Goal: Transaction & Acquisition: Book appointment/travel/reservation

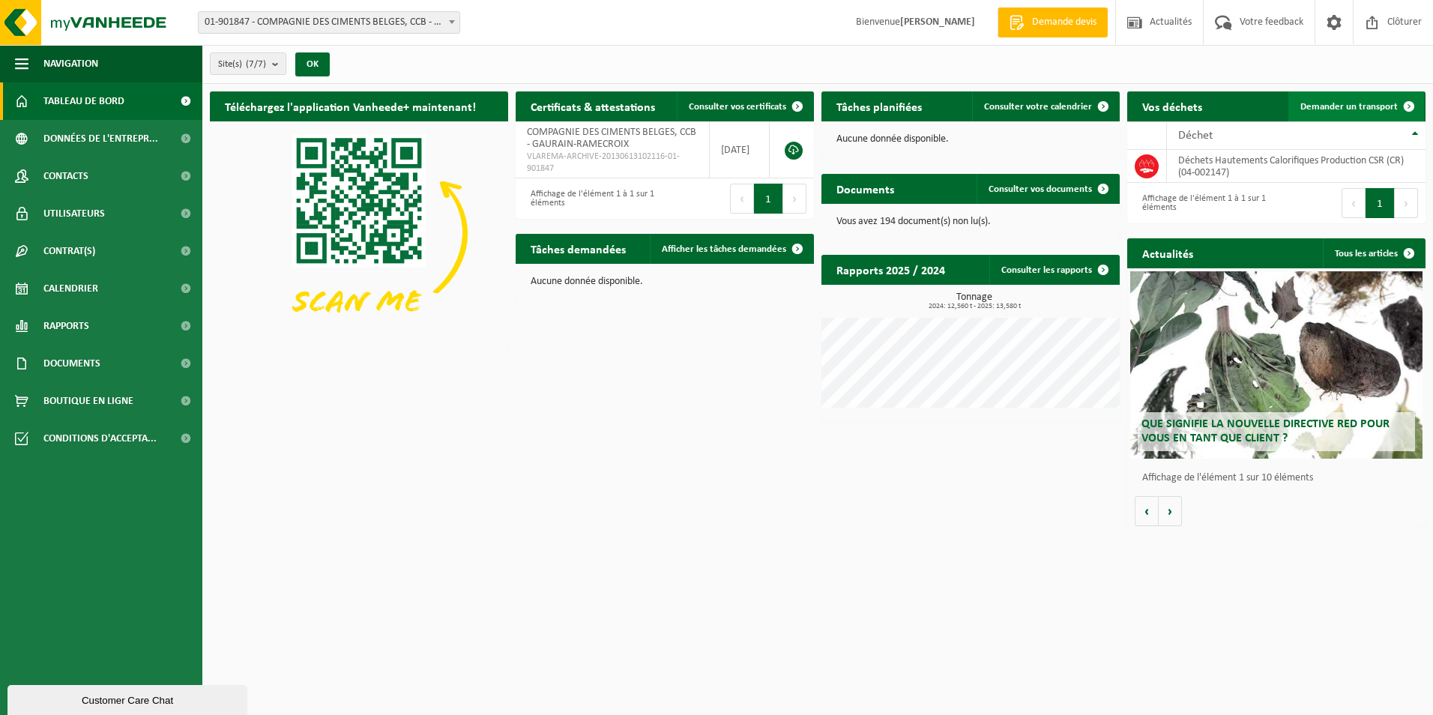
click at [1352, 102] on span "Demander un transport" at bounding box center [1348, 107] width 97 height 10
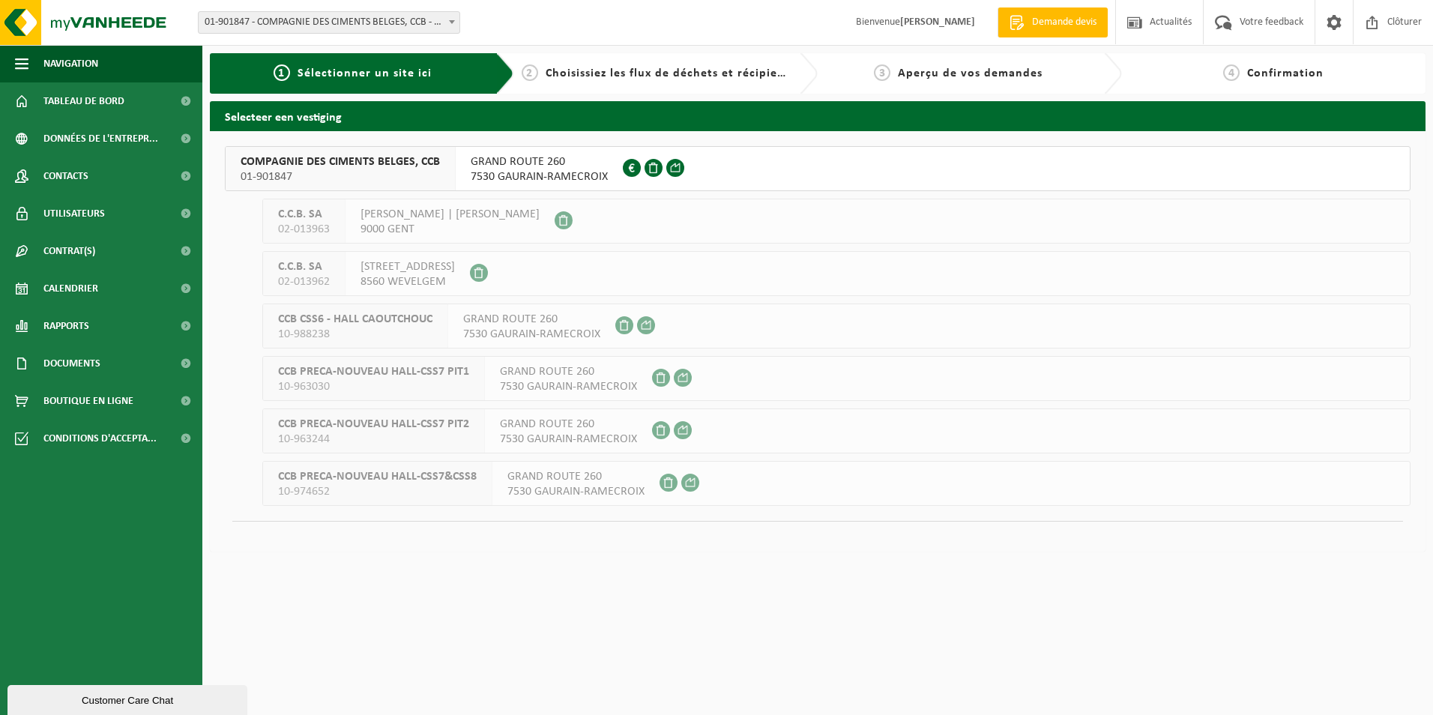
click at [310, 157] on span "COMPAGNIE DES CIMENTS BELGES, CCB" at bounding box center [340, 161] width 199 height 15
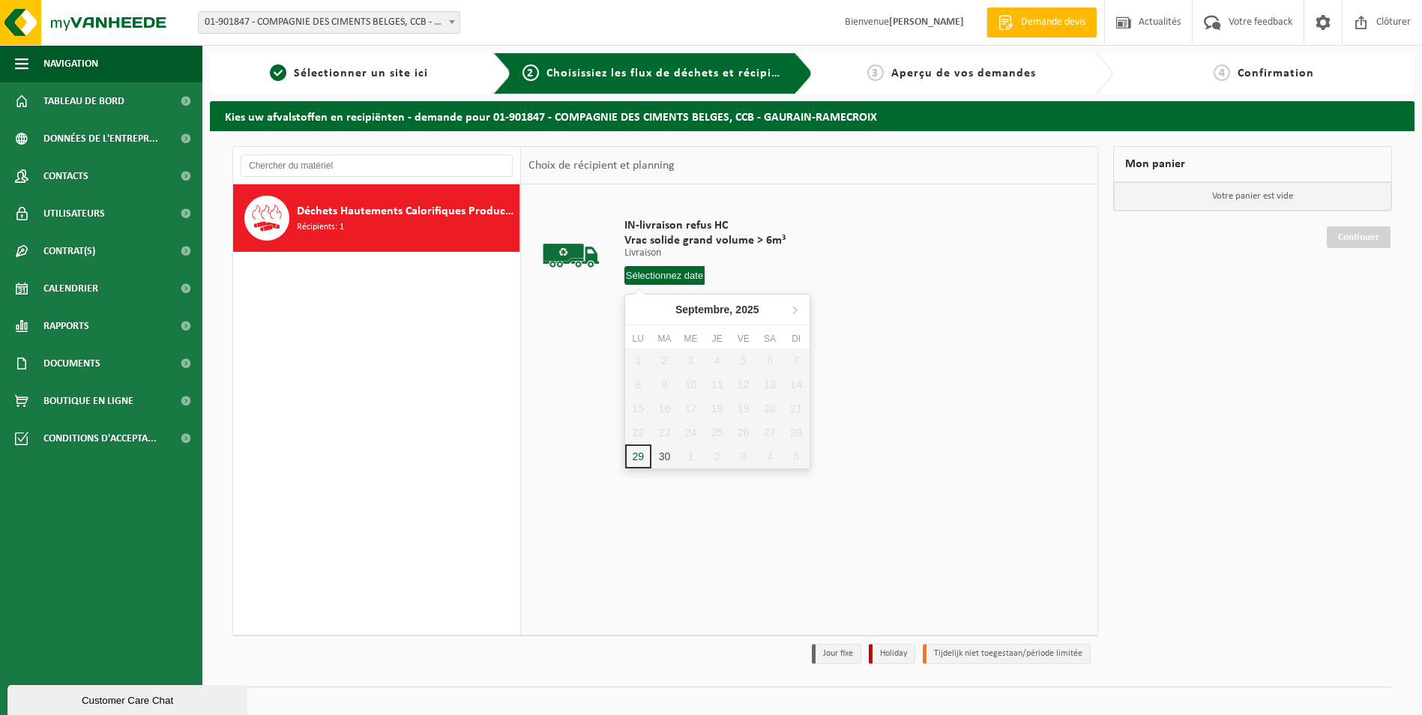
click at [656, 275] on input "text" at bounding box center [664, 275] width 81 height 19
click at [795, 313] on icon at bounding box center [795, 310] width 4 height 7
click at [742, 360] on div "3" at bounding box center [743, 360] width 26 height 24
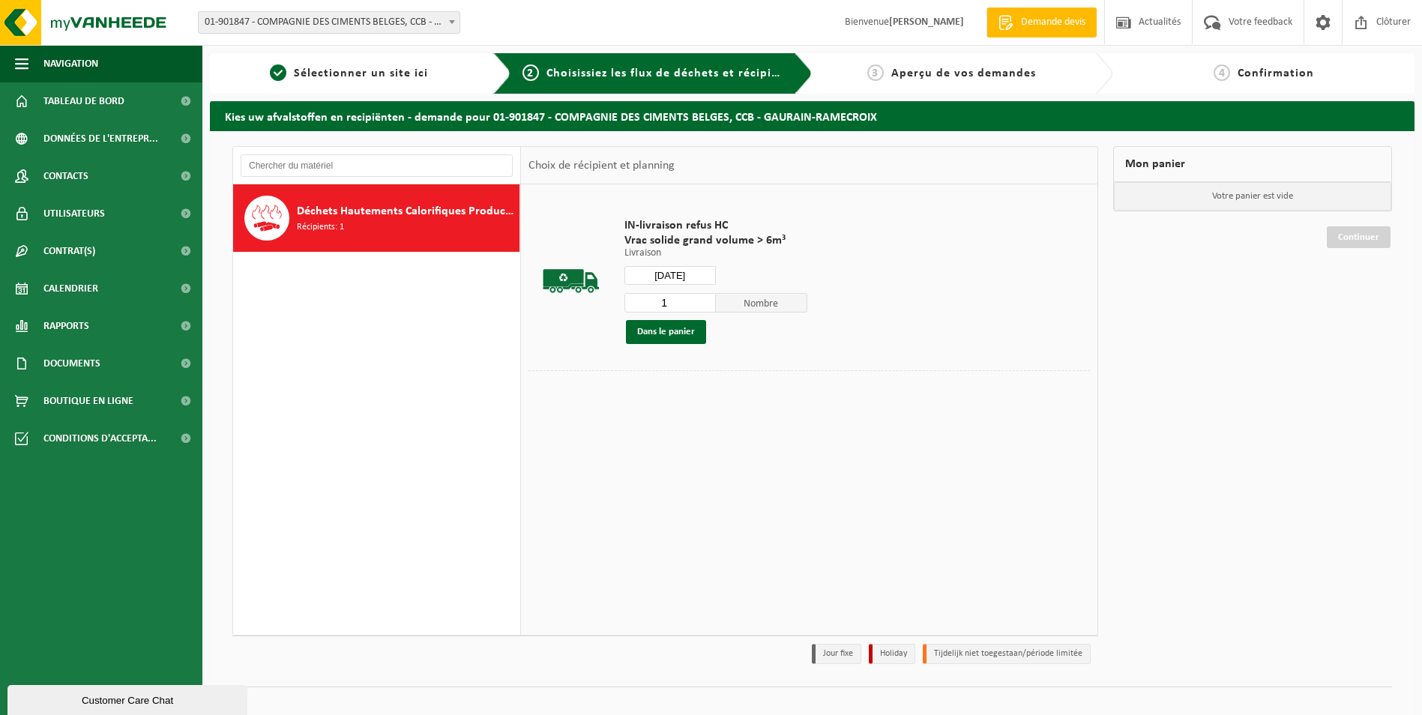
type input "à partir de 2025-10-03"
click at [669, 334] on button "Dans le panier" at bounding box center [666, 332] width 80 height 24
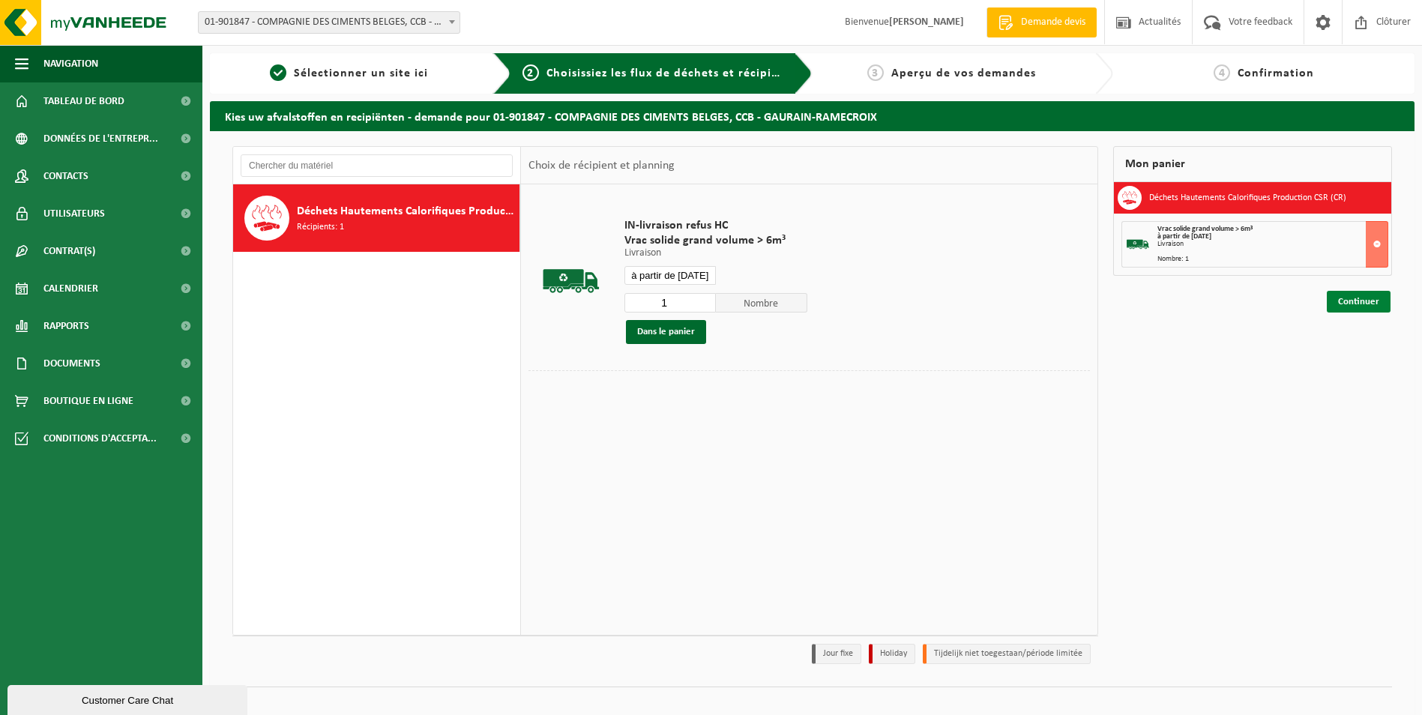
click at [1356, 296] on link "Continuer" at bounding box center [1359, 302] width 64 height 22
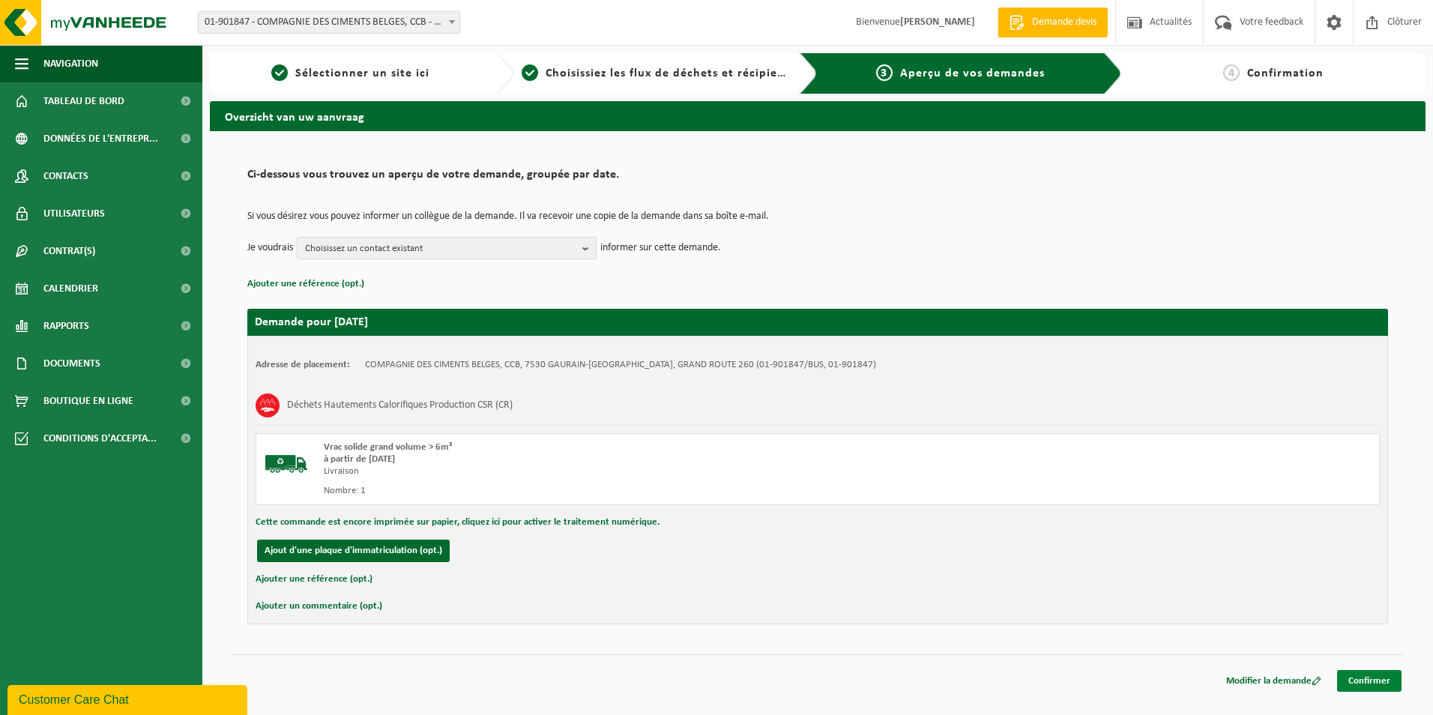
click at [1376, 678] on link "Confirmer" at bounding box center [1369, 681] width 64 height 22
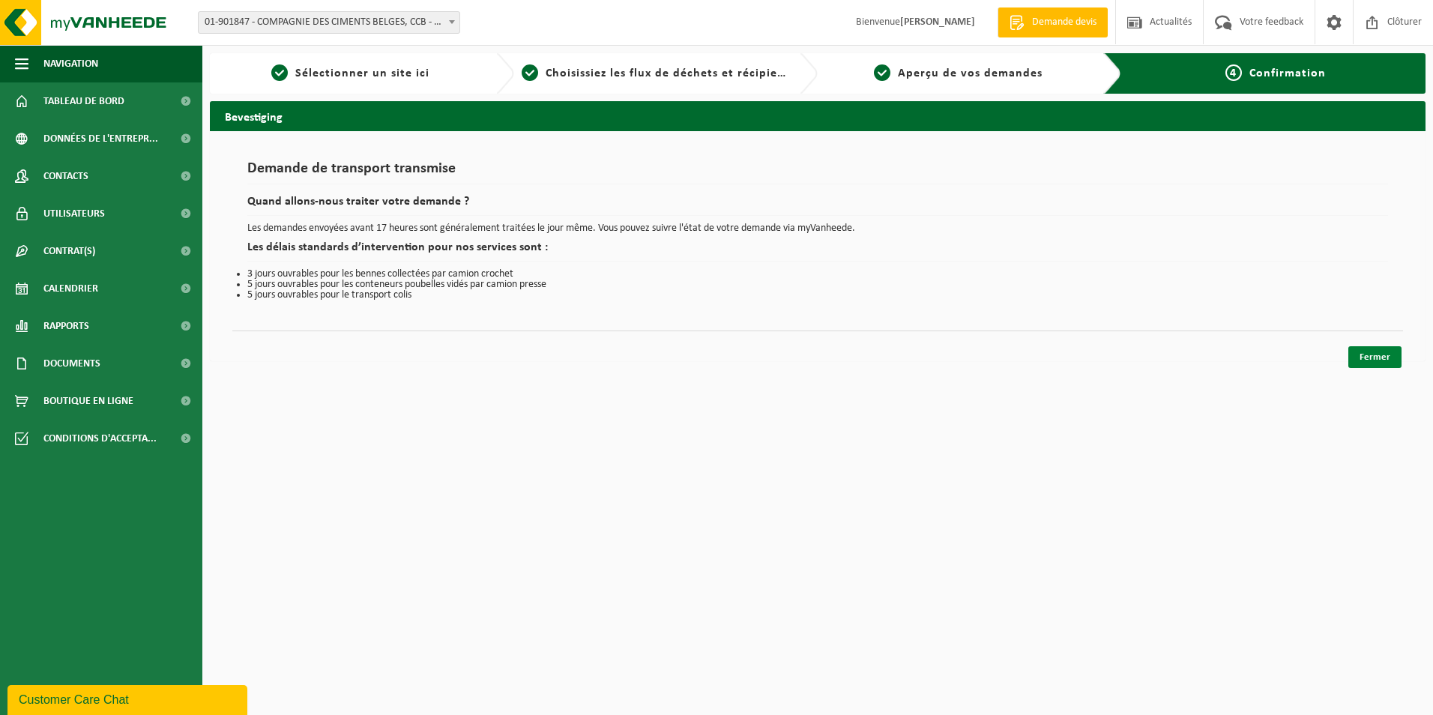
click at [1395, 354] on link "Fermer" at bounding box center [1374, 357] width 53 height 22
